Goal: Information Seeking & Learning: Check status

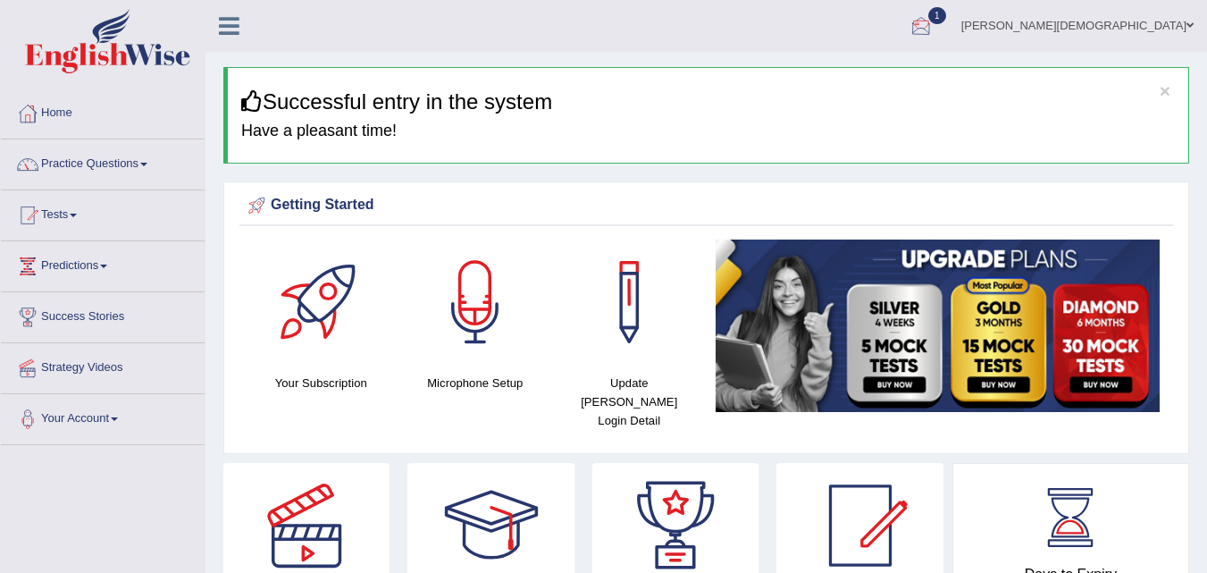
click at [934, 23] on div at bounding box center [921, 26] width 27 height 27
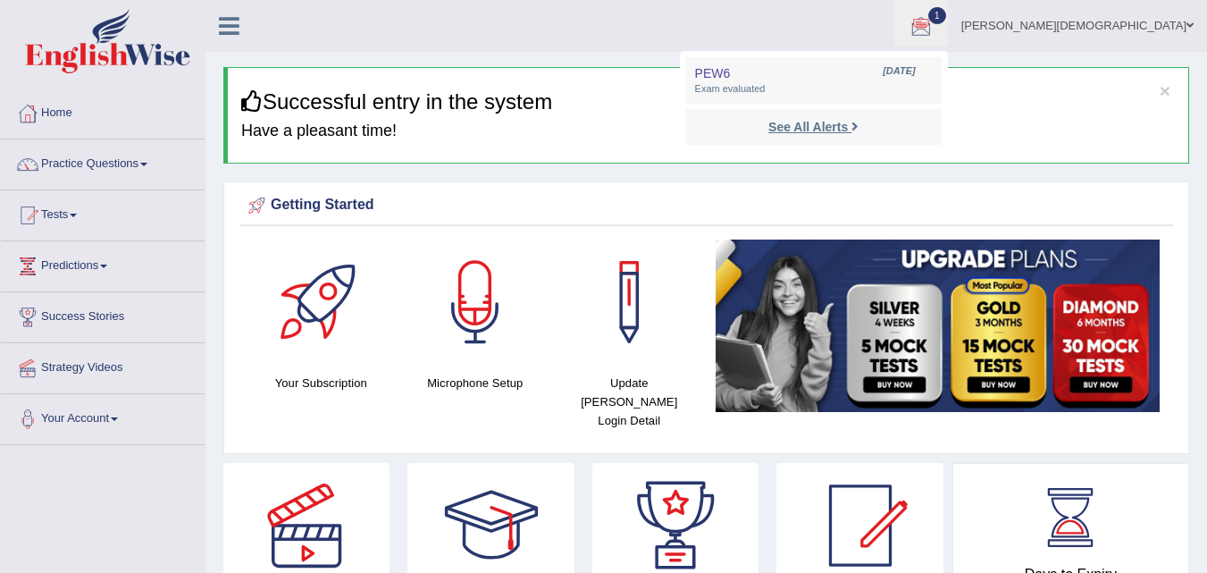
click at [848, 121] on strong "See All Alerts" at bounding box center [808, 127] width 80 height 14
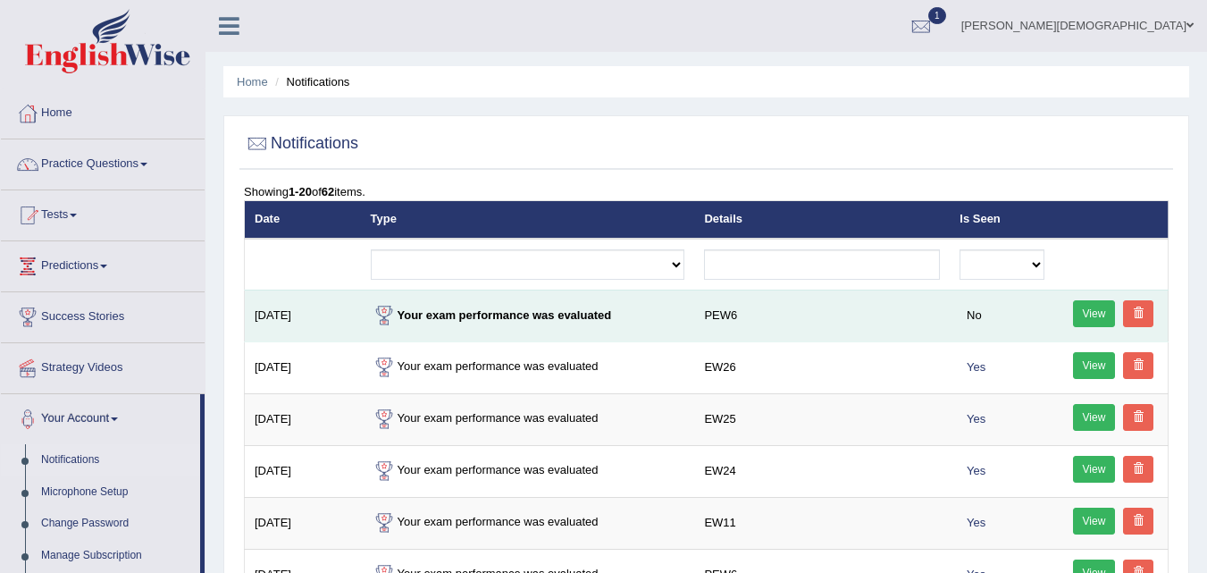
click at [1085, 313] on link "View" at bounding box center [1094, 313] width 43 height 27
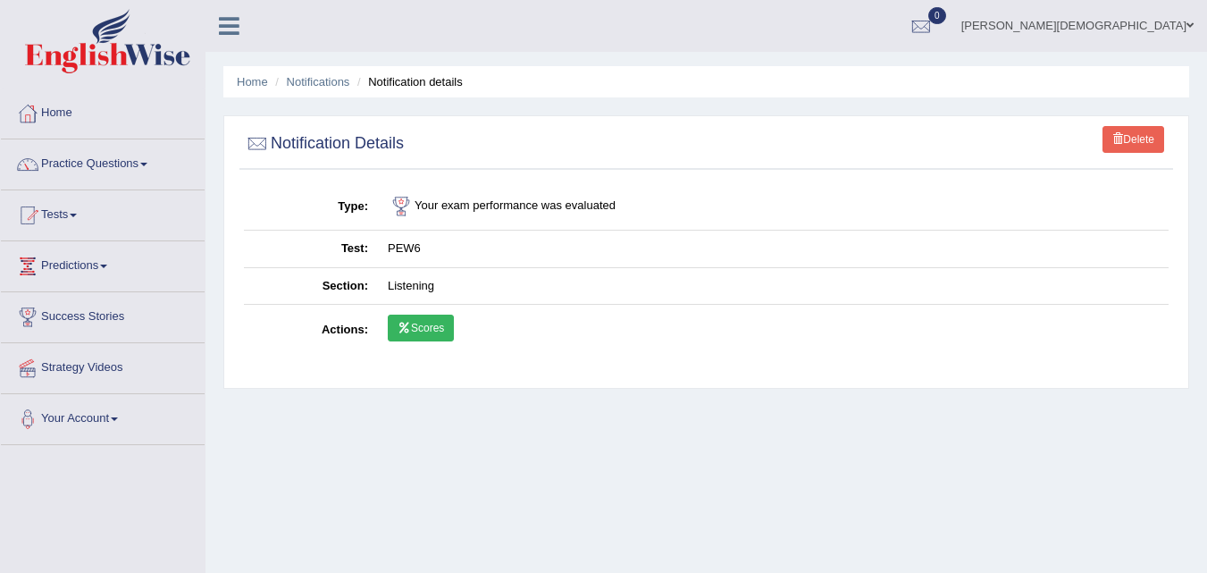
click at [436, 328] on link "Scores" at bounding box center [421, 327] width 66 height 27
click at [74, 211] on link "Tests" at bounding box center [103, 212] width 204 height 45
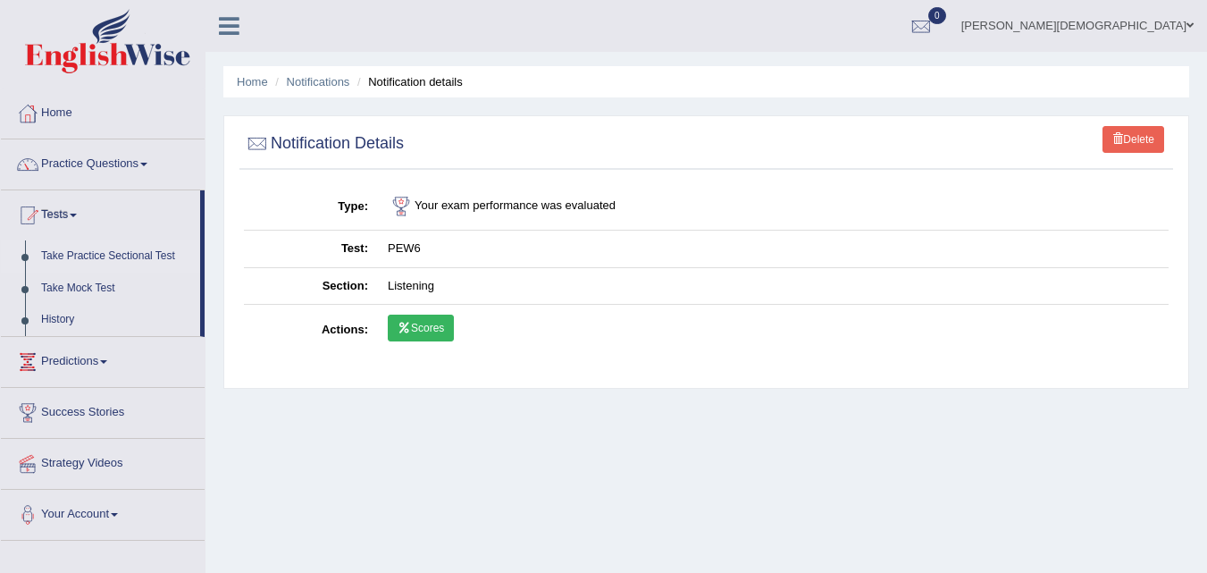
click at [83, 250] on link "Take Practice Sectional Test" at bounding box center [116, 256] width 167 height 32
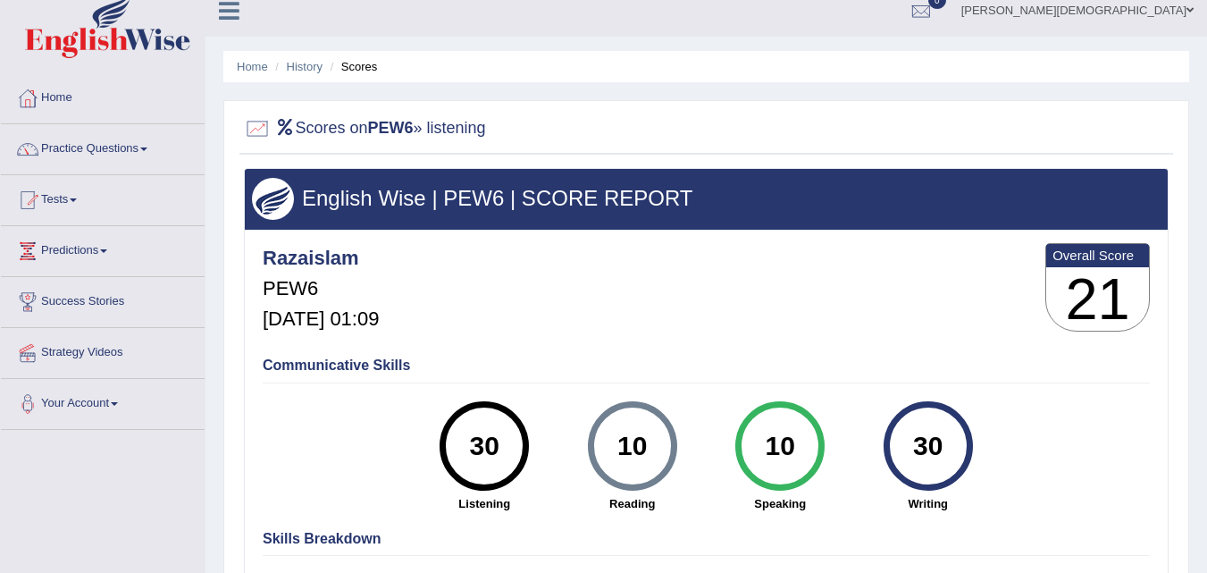
scroll to position [78, 0]
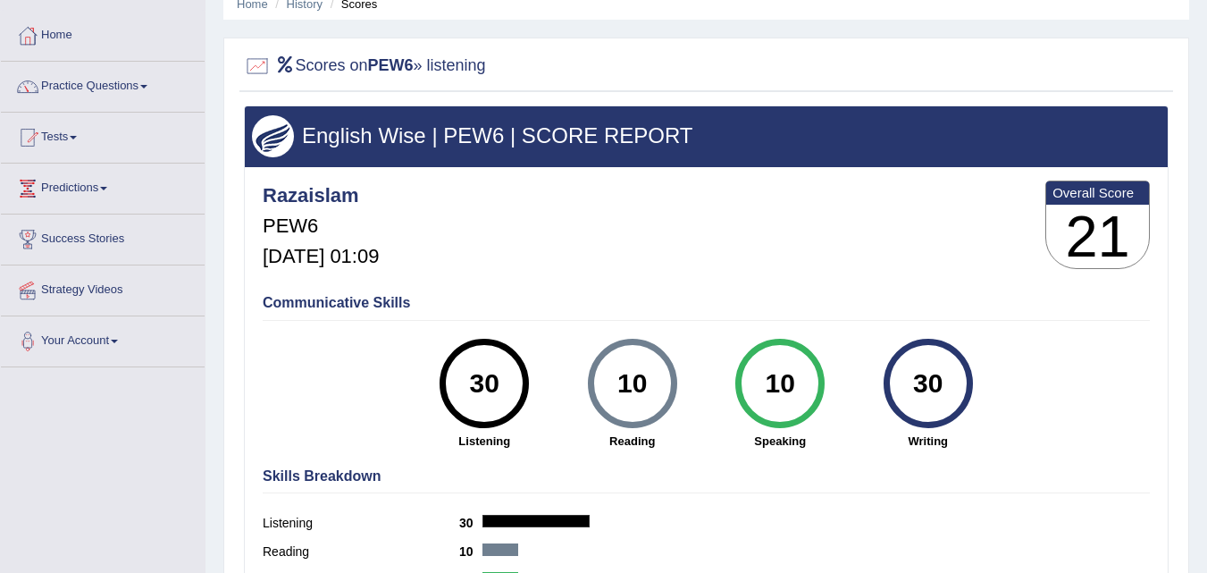
click at [1198, 307] on div "Home History Scores Scores on PEW6 » listening English Wise | PEW6 | SCORE REPO…" at bounding box center [705, 368] width 1001 height 893
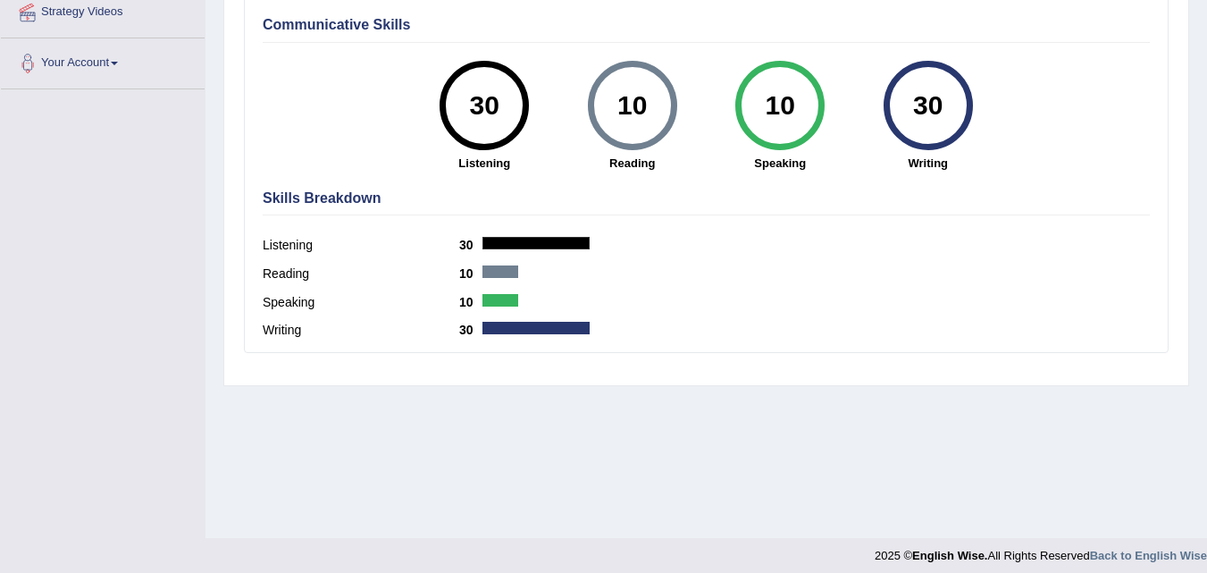
scroll to position [365, 0]
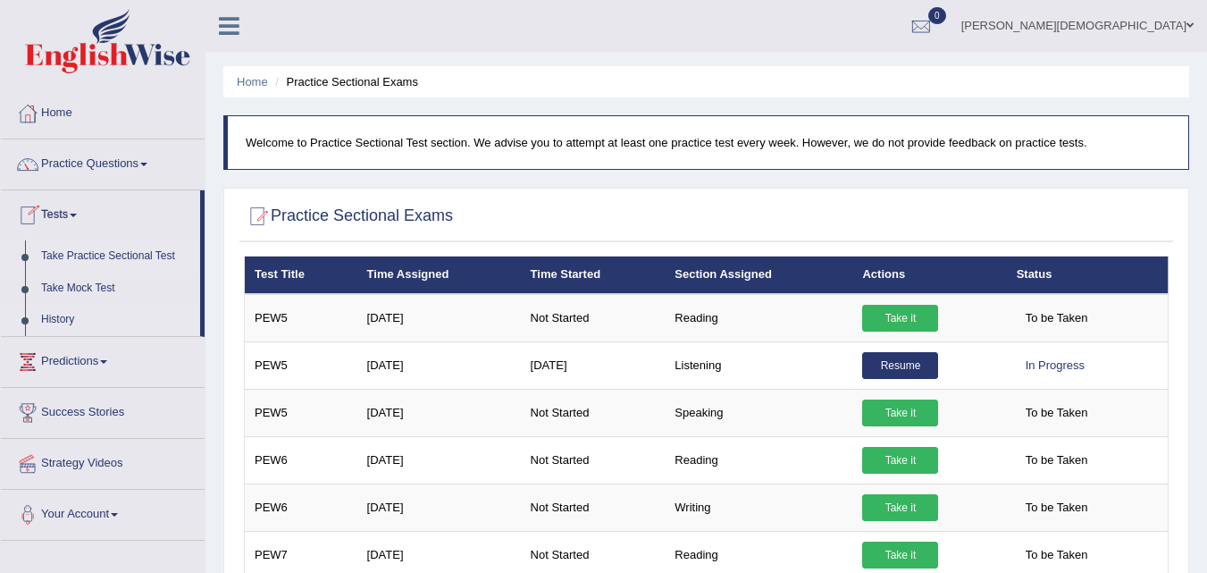
click at [62, 308] on link "History" at bounding box center [116, 320] width 167 height 32
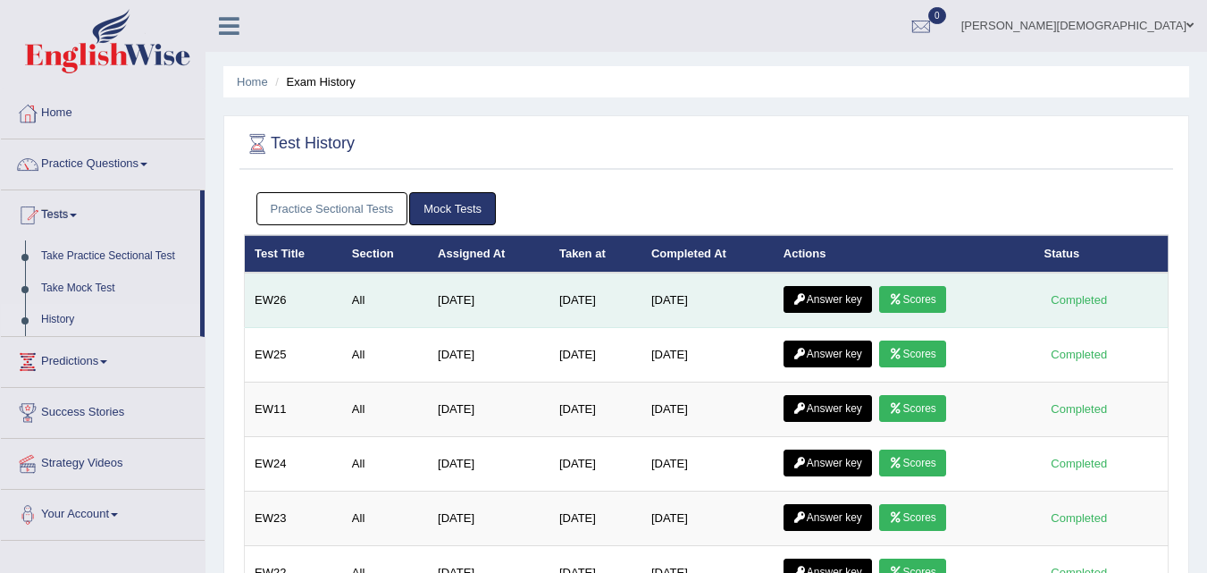
click at [831, 299] on link "Answer key" at bounding box center [827, 299] width 88 height 27
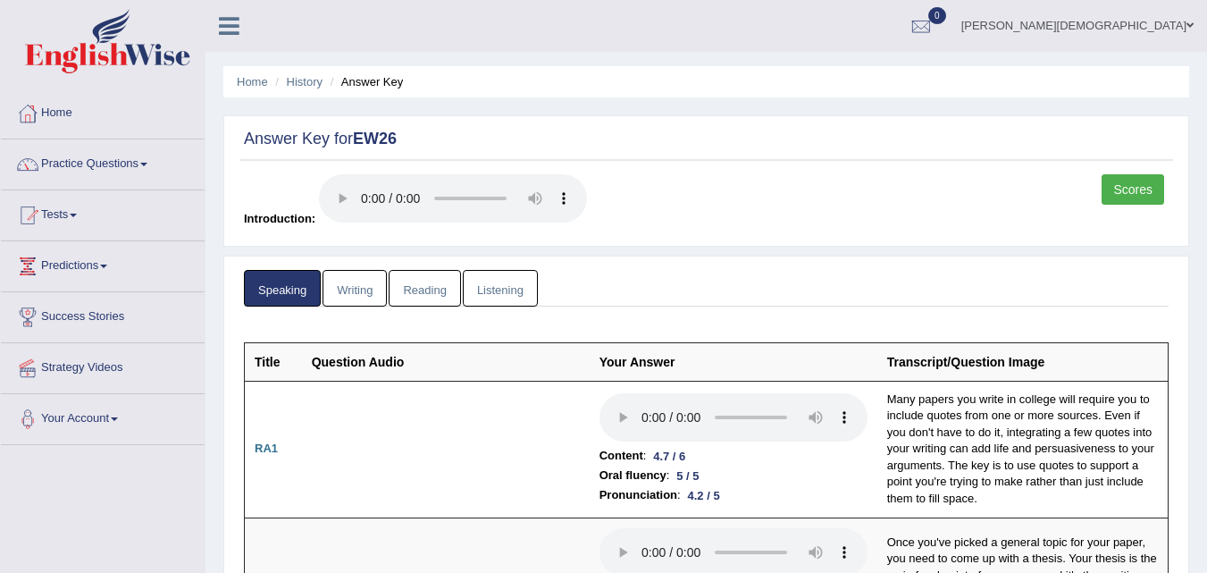
click at [511, 284] on link "Listening" at bounding box center [500, 288] width 75 height 37
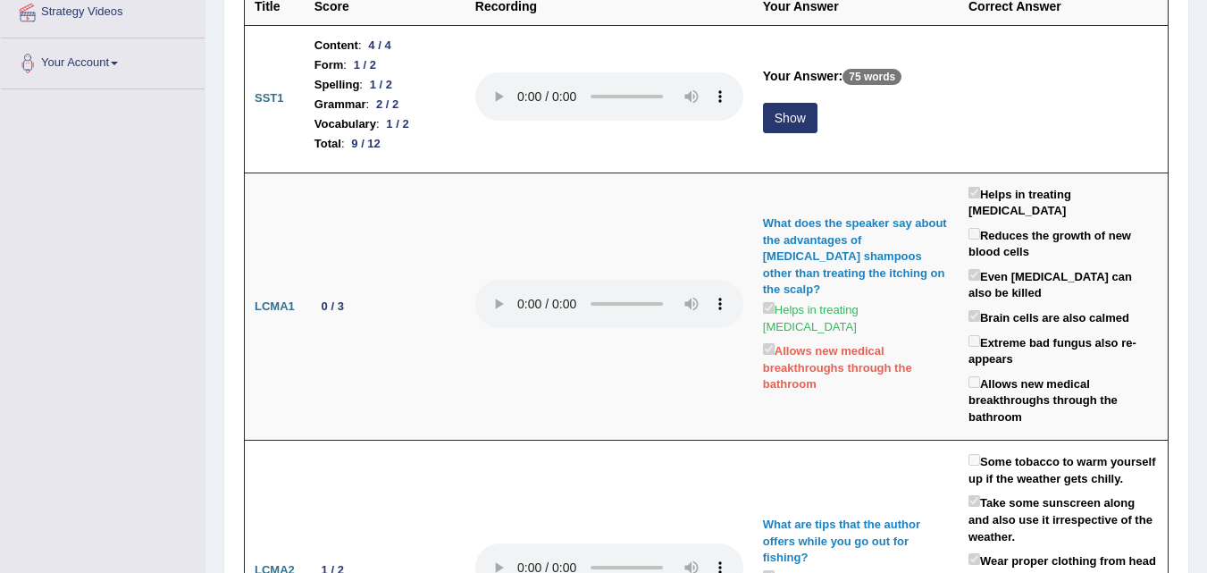
scroll to position [294, 0]
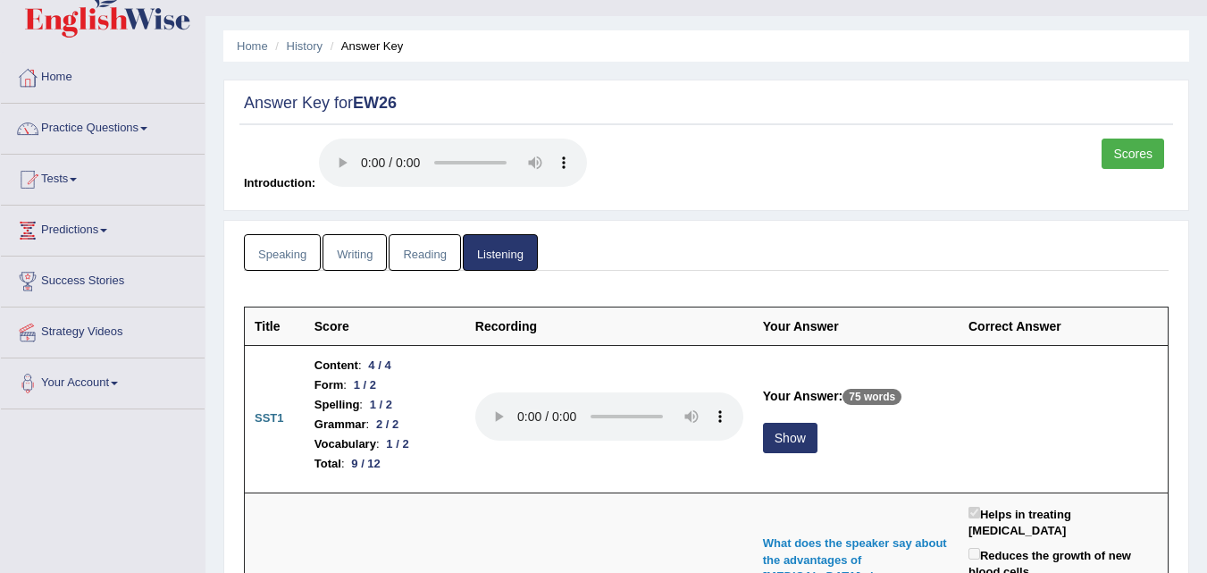
scroll to position [71, 0]
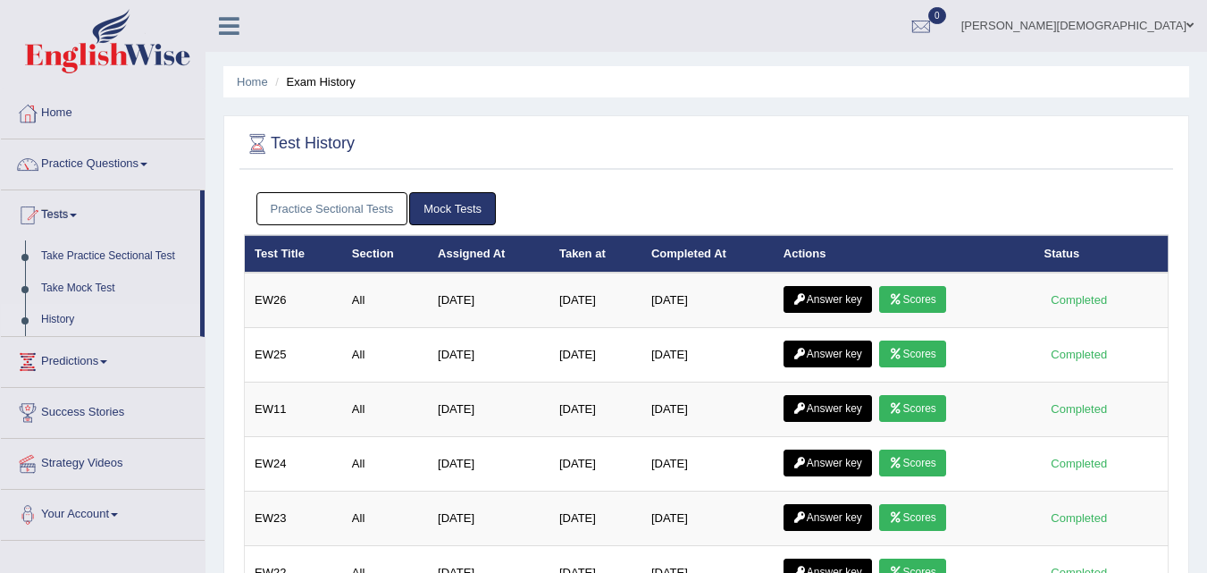
click at [323, 196] on link "Practice Sectional Tests" at bounding box center [332, 208] width 152 height 33
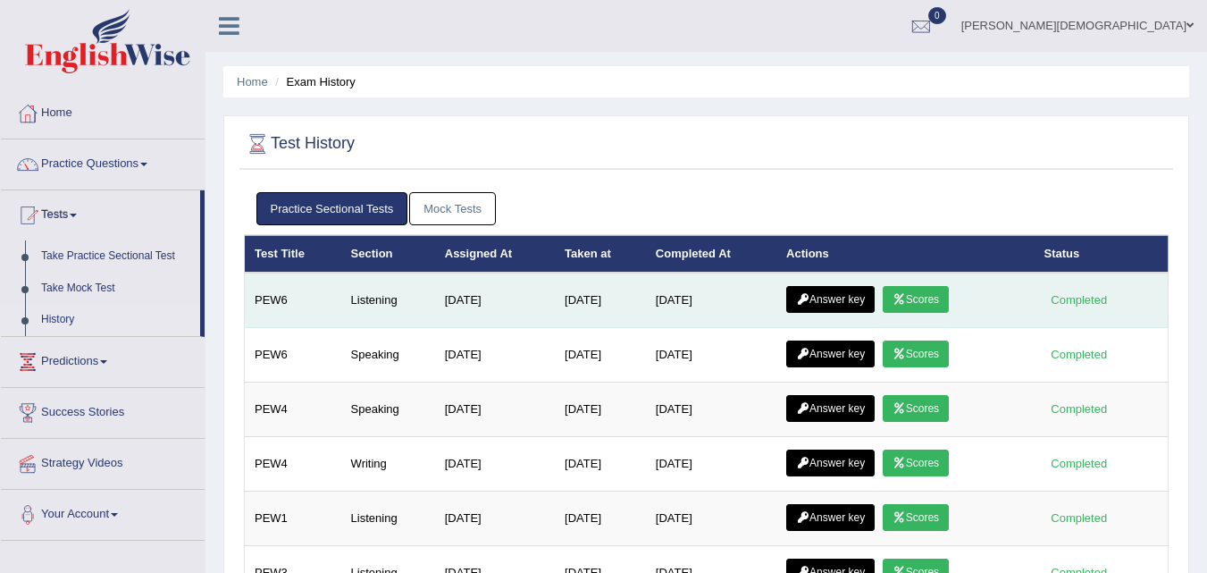
click at [843, 287] on link "Answer key" at bounding box center [830, 299] width 88 height 27
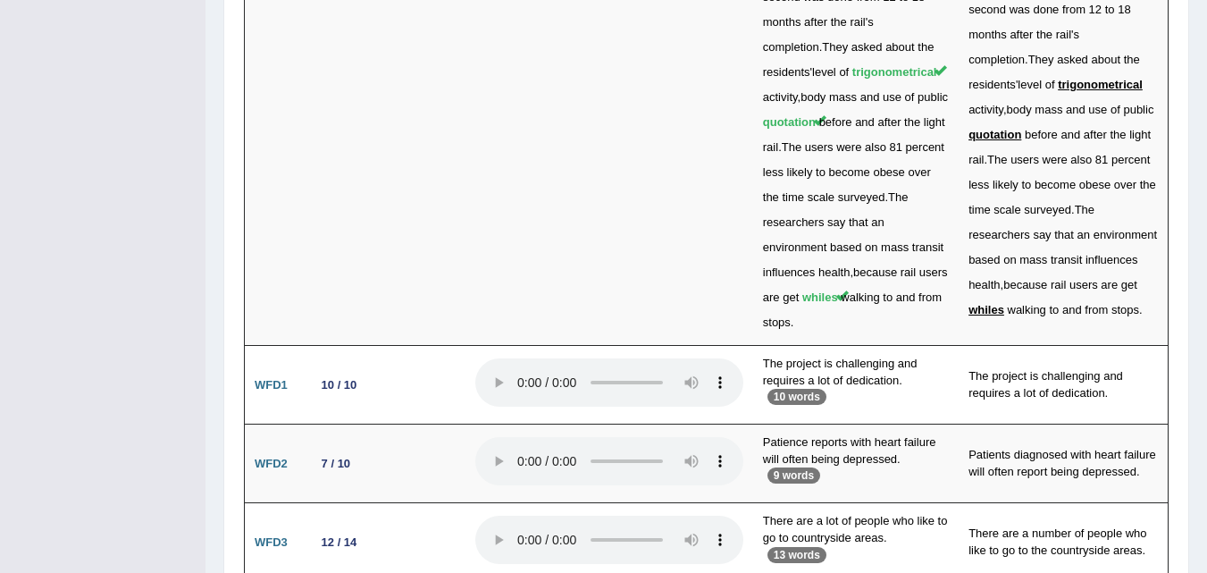
scroll to position [5196, 0]
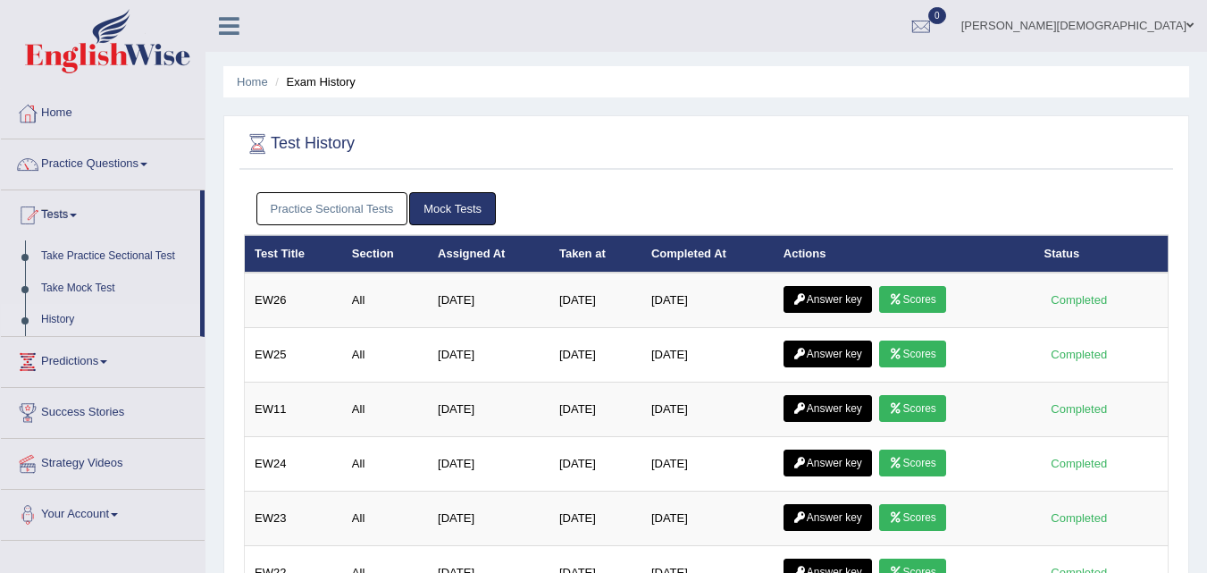
click at [1185, 14] on link "[PERSON_NAME][DEMOGRAPHIC_DATA]" at bounding box center [1077, 23] width 259 height 46
